Goal: Task Accomplishment & Management: Use online tool/utility

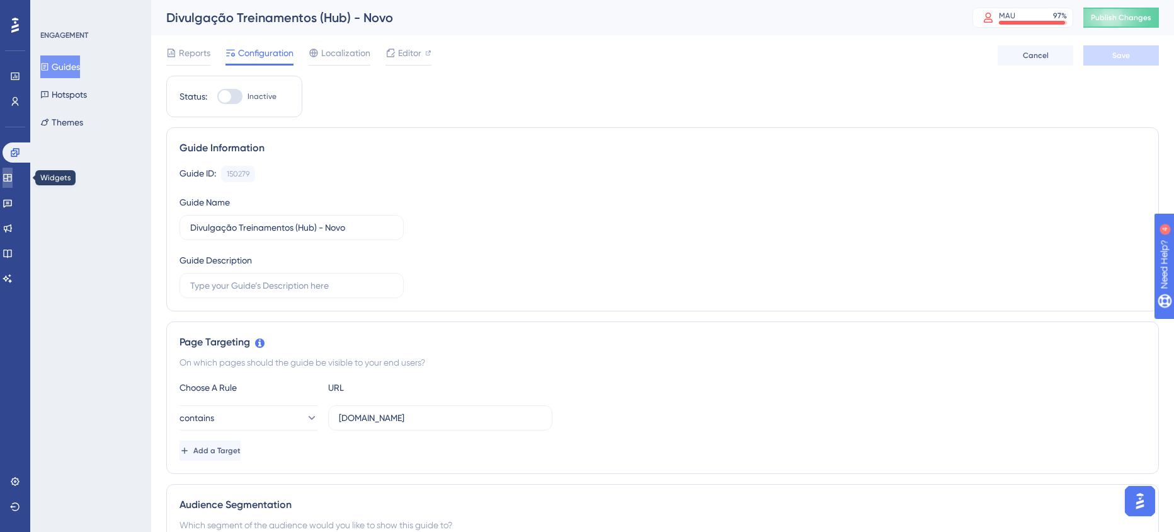
click at [11, 174] on icon at bounding box center [8, 178] width 10 height 10
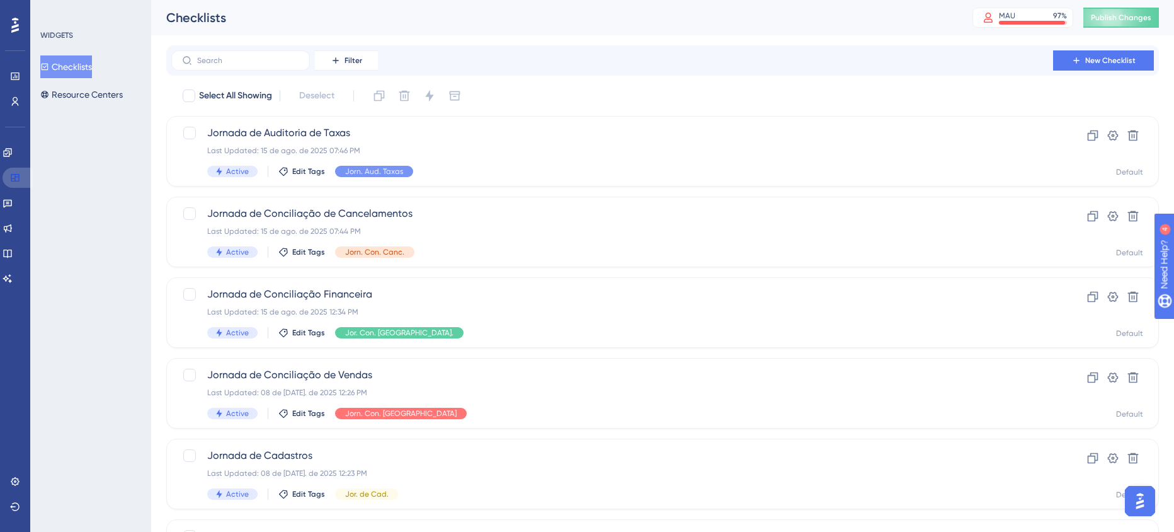
click at [14, 171] on link at bounding box center [18, 178] width 30 height 20
click at [13, 204] on icon at bounding box center [8, 203] width 10 height 10
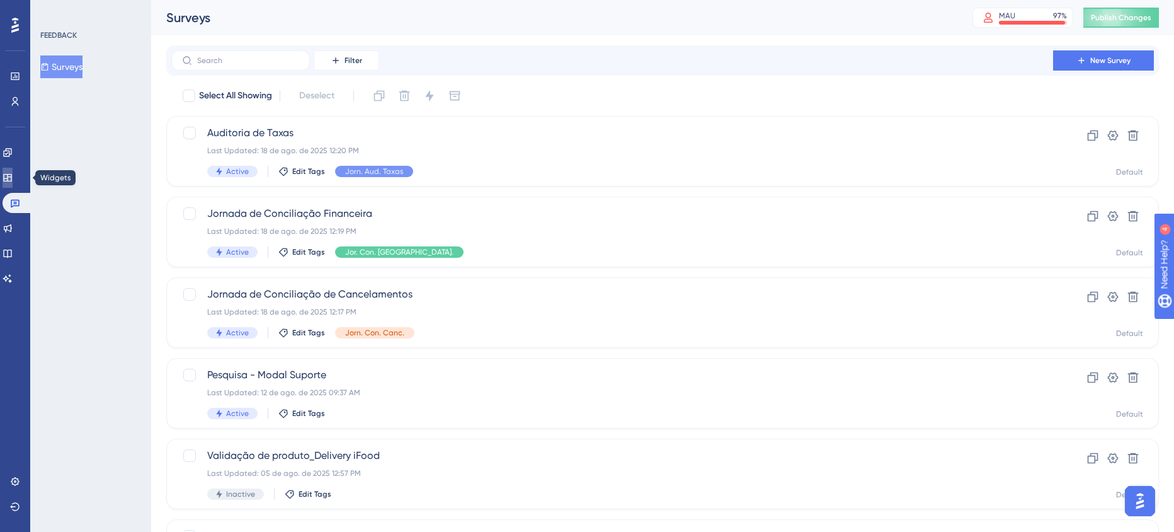
click at [13, 184] on link at bounding box center [8, 178] width 10 height 20
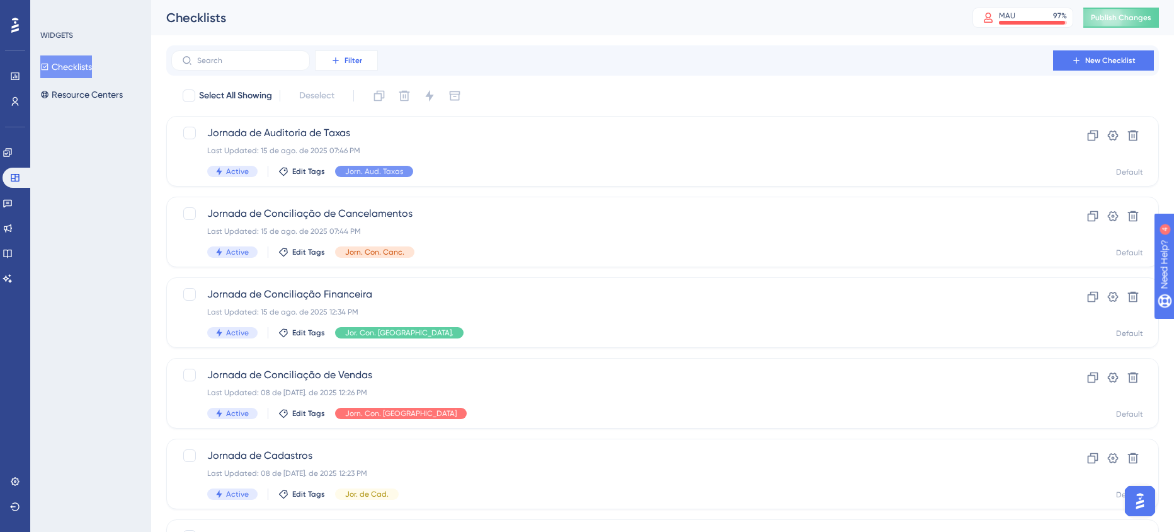
click at [329, 55] on button "Filter" at bounding box center [346, 60] width 63 height 20
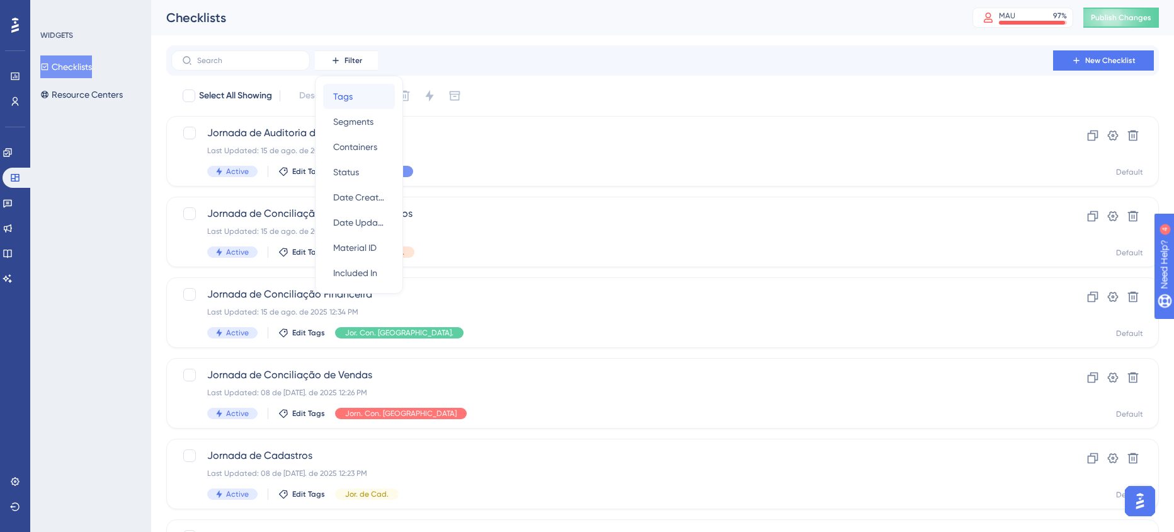
click at [350, 101] on span "Tags" at bounding box center [343, 96] width 20 height 15
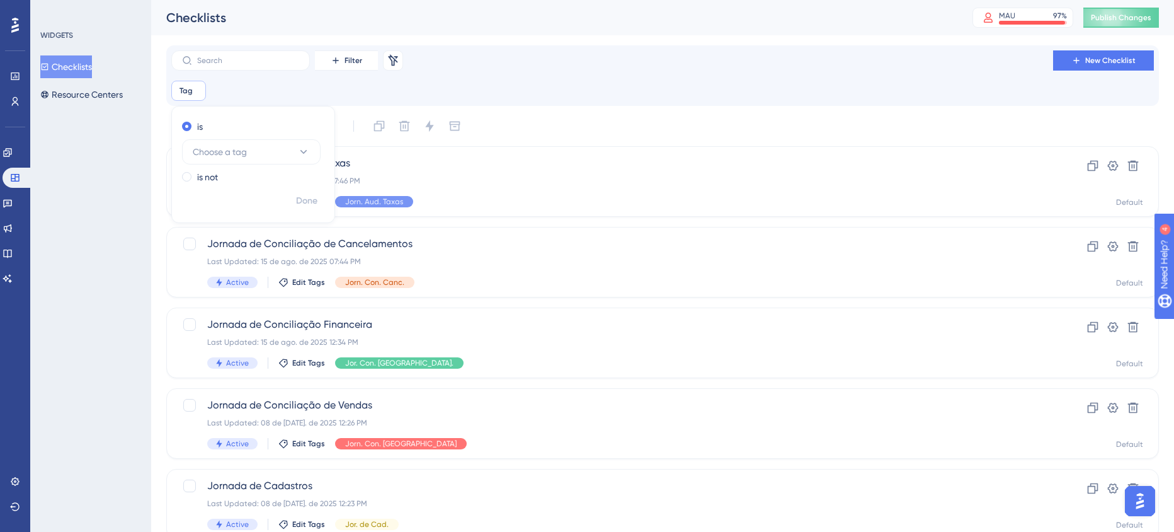
click at [518, 54] on div "Filter Remove Filters New Checklist" at bounding box center [662, 60] width 983 height 20
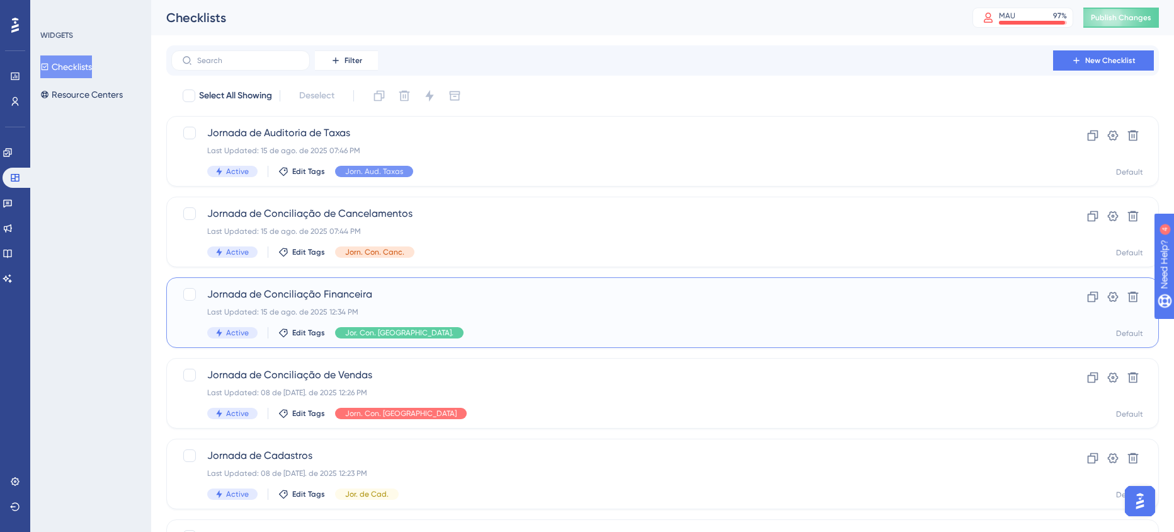
click at [460, 292] on span "Jornada de Conciliação Financeira" at bounding box center [612, 294] width 810 height 15
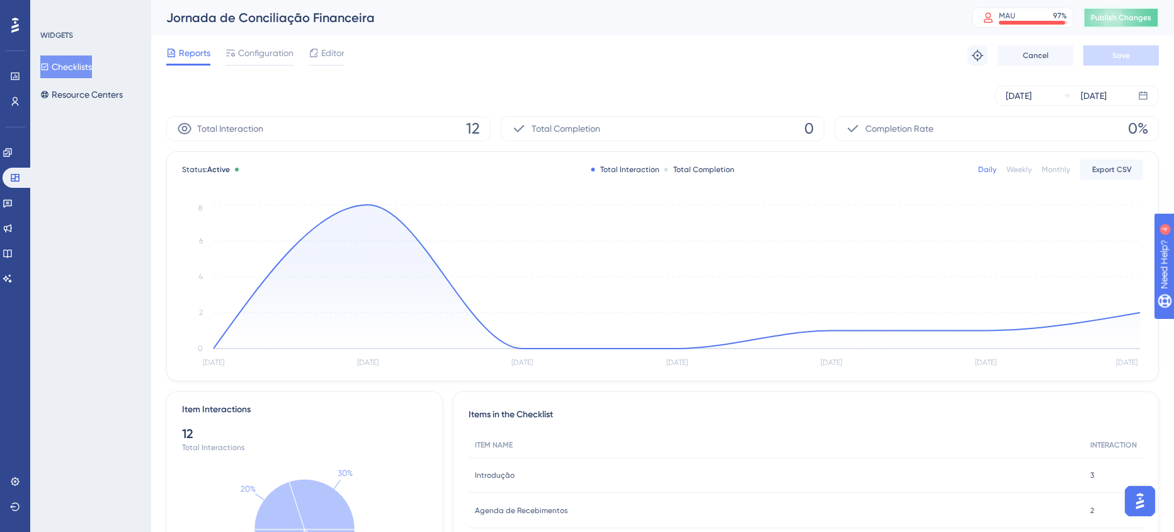
click at [1147, 25] on button "Publish Changes" at bounding box center [1121, 18] width 76 height 20
click at [333, 60] on div "Editor" at bounding box center [327, 55] width 36 height 20
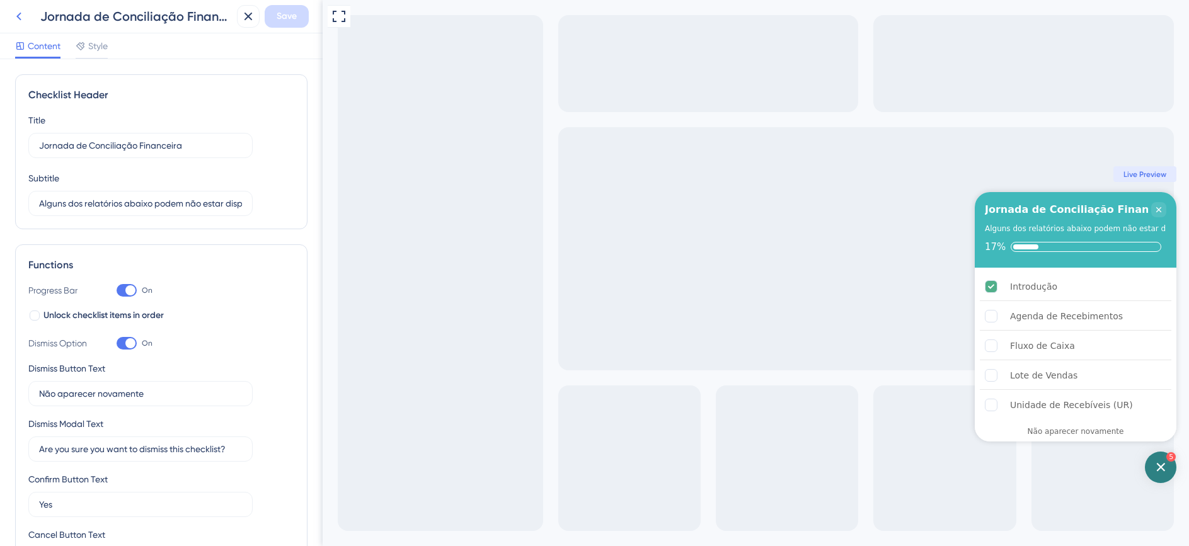
click at [18, 14] on icon at bounding box center [18, 16] width 15 height 15
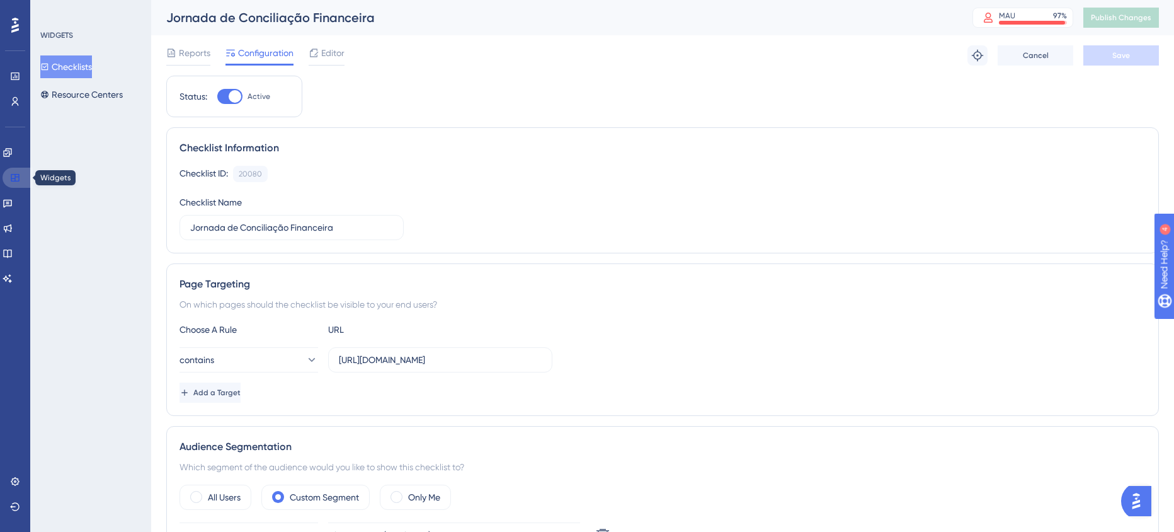
click at [14, 176] on icon at bounding box center [15, 178] width 10 height 10
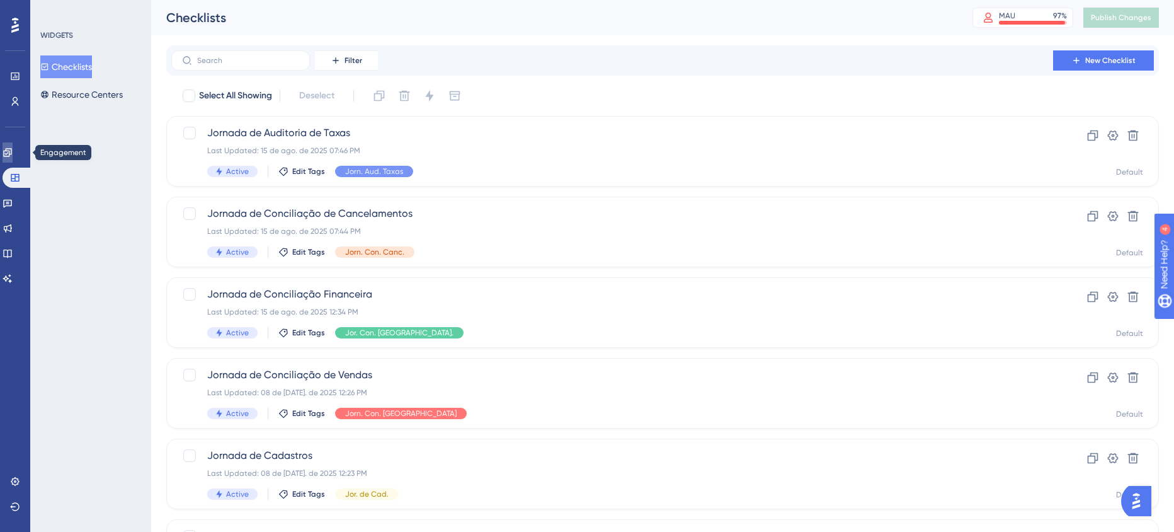
click at [13, 153] on icon at bounding box center [8, 152] width 10 height 10
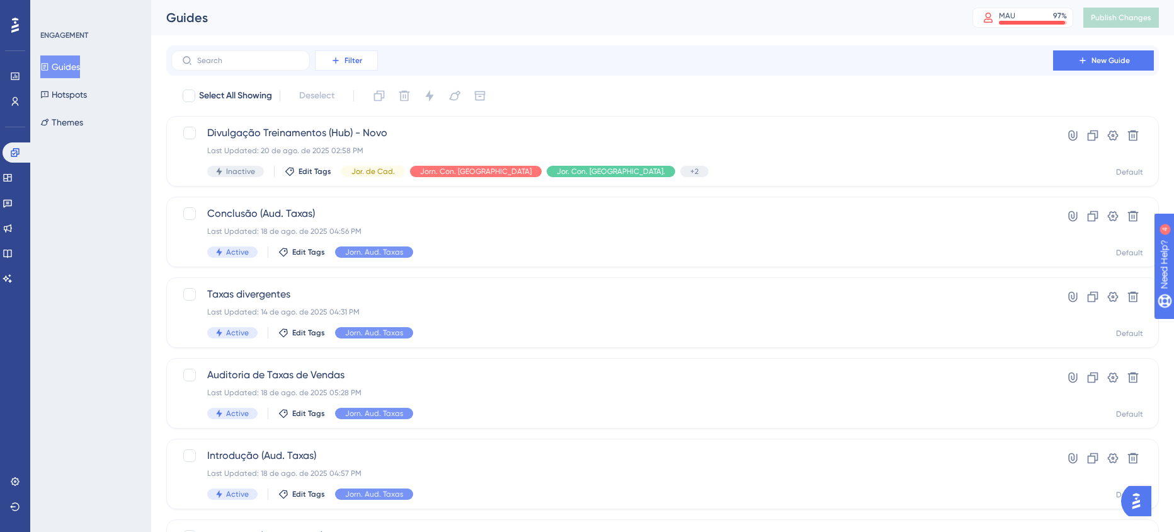
click at [360, 56] on span "Filter" at bounding box center [354, 60] width 18 height 10
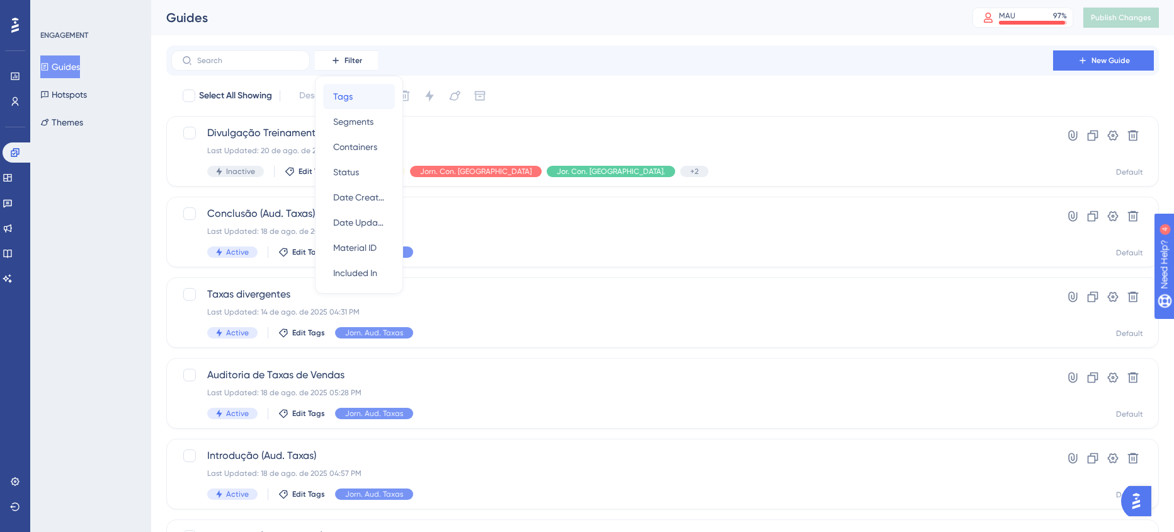
click at [335, 100] on span "Tags" at bounding box center [343, 96] width 20 height 15
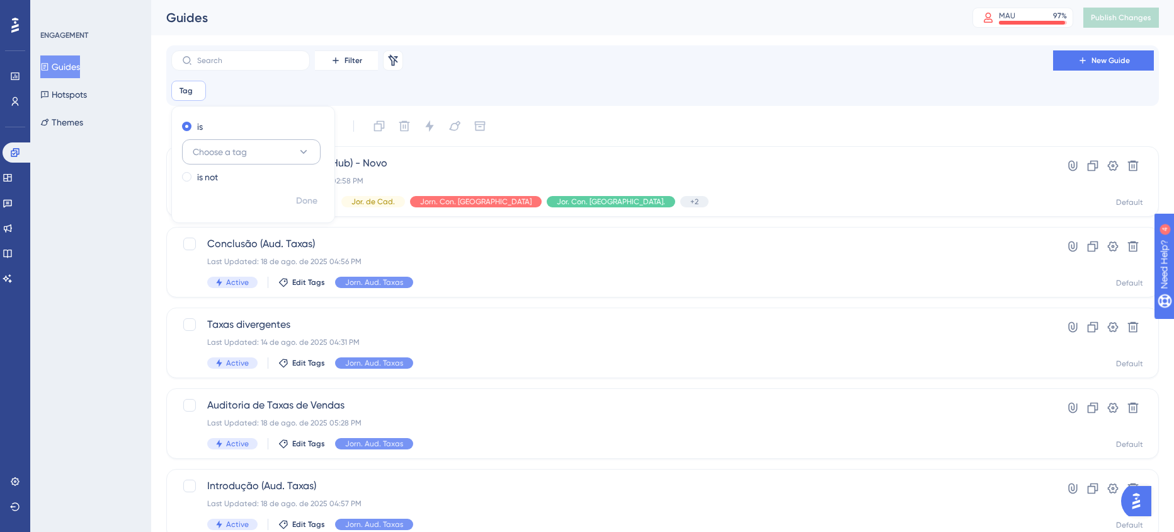
click at [299, 150] on icon at bounding box center [303, 152] width 13 height 13
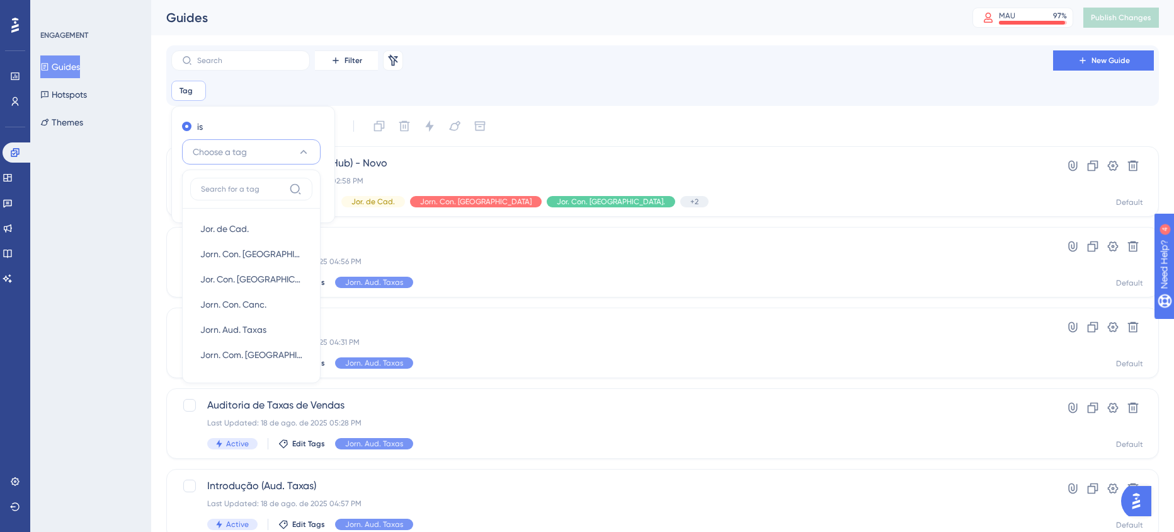
scroll to position [11, 0]
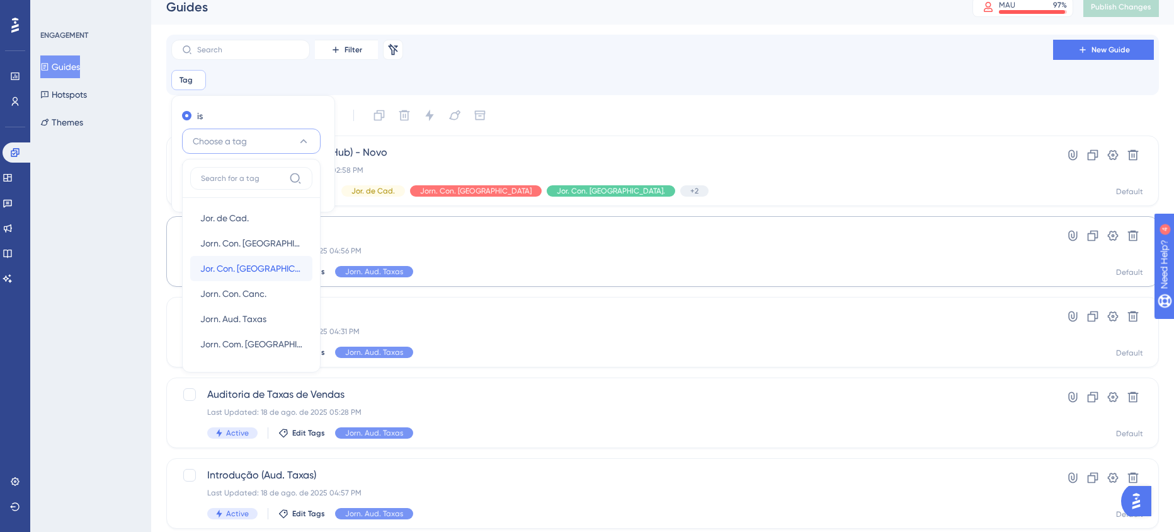
click at [276, 265] on div "Jor. Con. Finan. Jor. Con. Finan." at bounding box center [251, 268] width 102 height 25
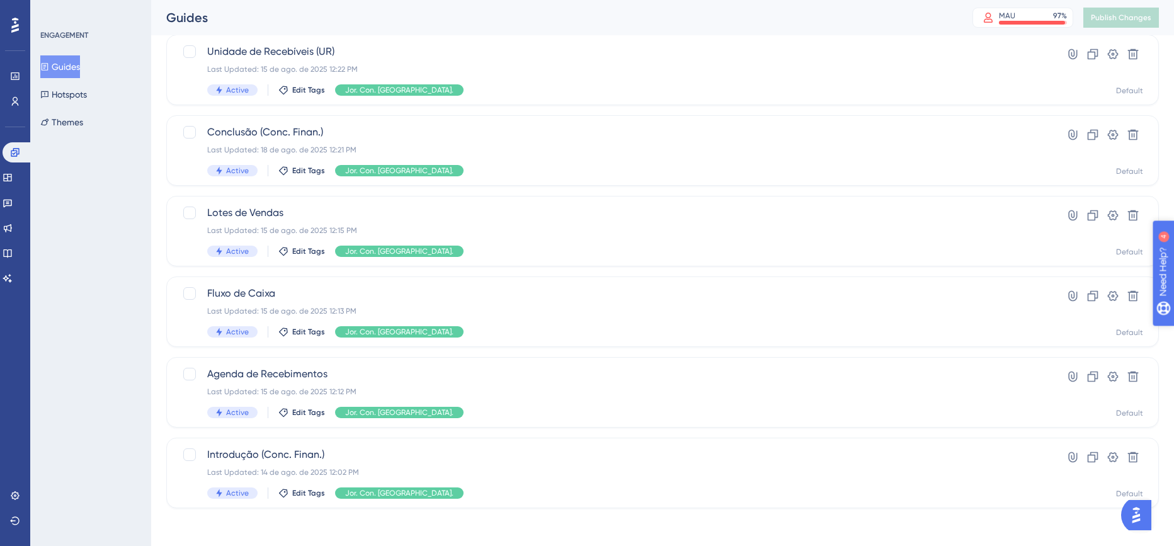
scroll to position [195, 0]
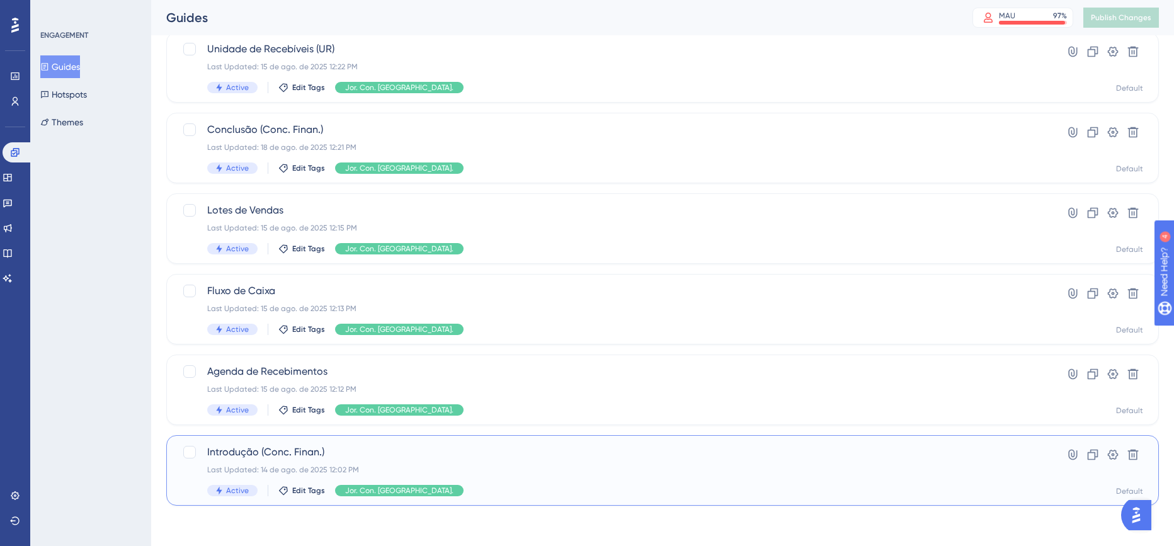
click at [677, 459] on span "Introdução (Conc. Finan.)" at bounding box center [612, 452] width 810 height 15
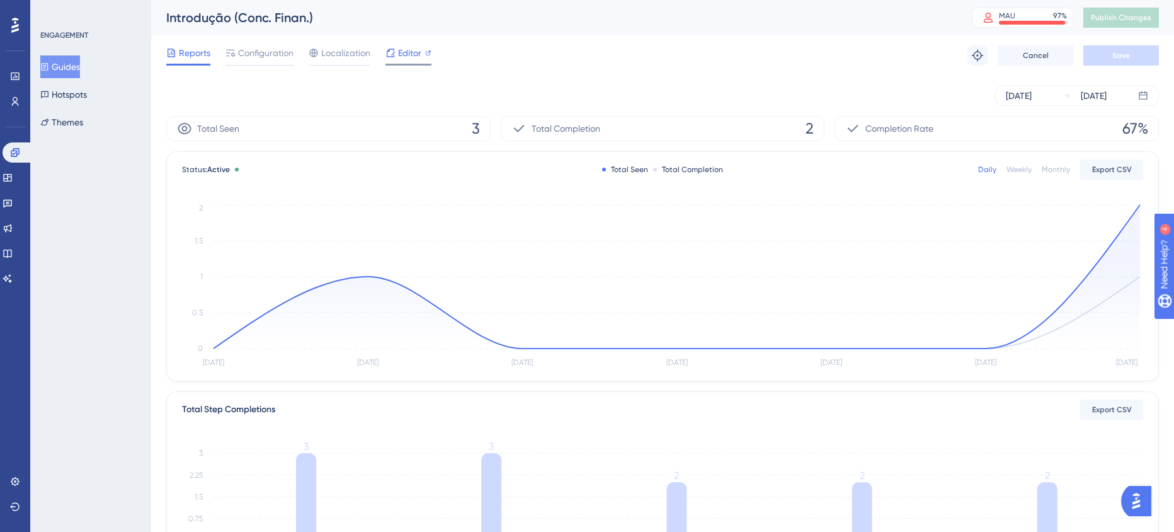
click at [406, 52] on span "Editor" at bounding box center [409, 52] width 23 height 15
click at [411, 50] on span "Editor" at bounding box center [409, 52] width 23 height 15
